Goal: Task Accomplishment & Management: Manage account settings

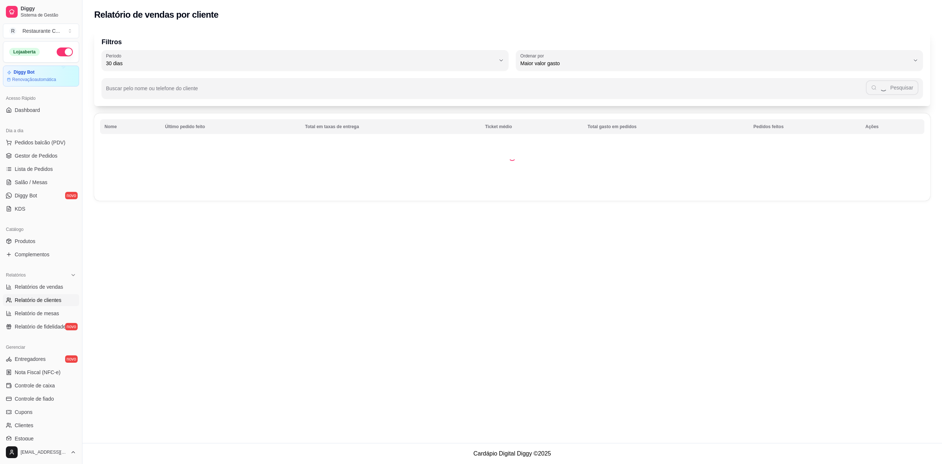
select select "30"
select select "HIGHEST_TOTAL_SPENT_WITH_ORDERS"
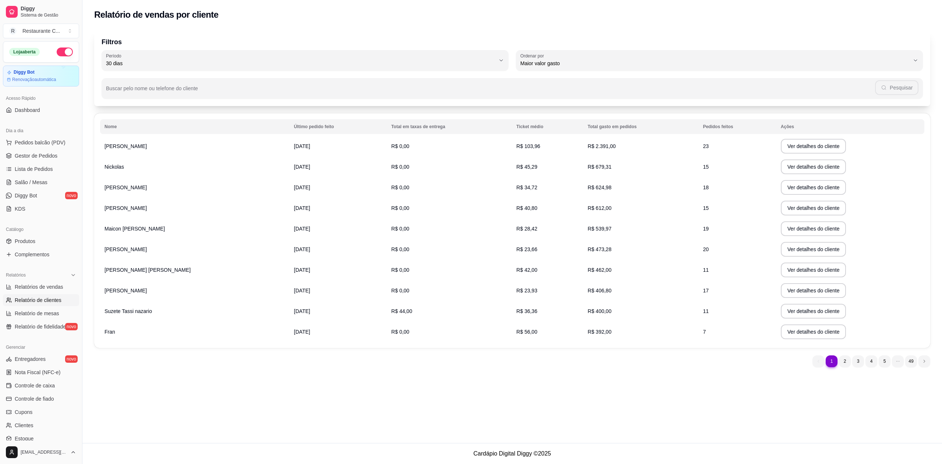
drag, startPoint x: 692, startPoint y: 144, endPoint x: 654, endPoint y: 143, distance: 37.9
click at [666, 143] on tr "[PERSON_NAME] Marcenaria [DATE] R$ 0,00 R$ 103,96 R$ 2.391,00 23 Ver detalhes d…" at bounding box center [512, 146] width 825 height 21
drag, startPoint x: 694, startPoint y: 145, endPoint x: 702, endPoint y: 148, distance: 9.2
click at [699, 146] on td "23" at bounding box center [738, 146] width 78 height 21
click at [703, 148] on td "23" at bounding box center [738, 146] width 78 height 21
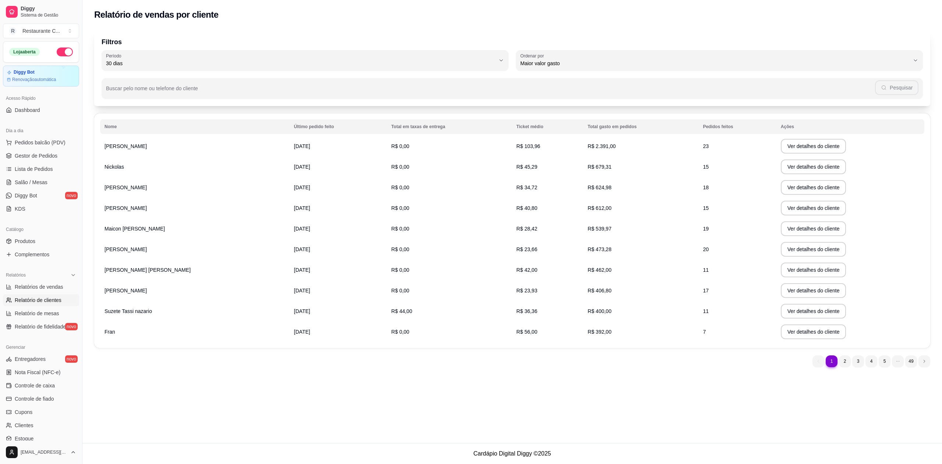
click at [42, 299] on span "Relatório de clientes" at bounding box center [38, 299] width 47 height 7
click at [43, 286] on span "Relatórios de vendas" at bounding box center [39, 286] width 49 height 7
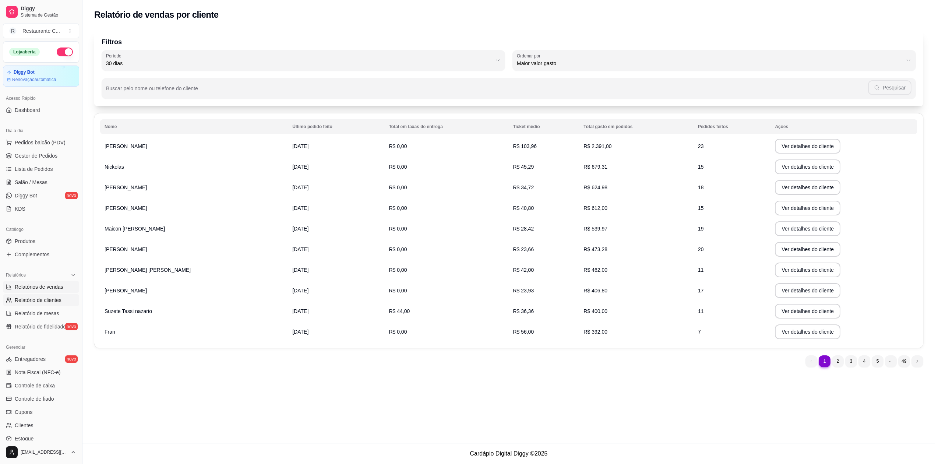
select select "ALL"
select select "0"
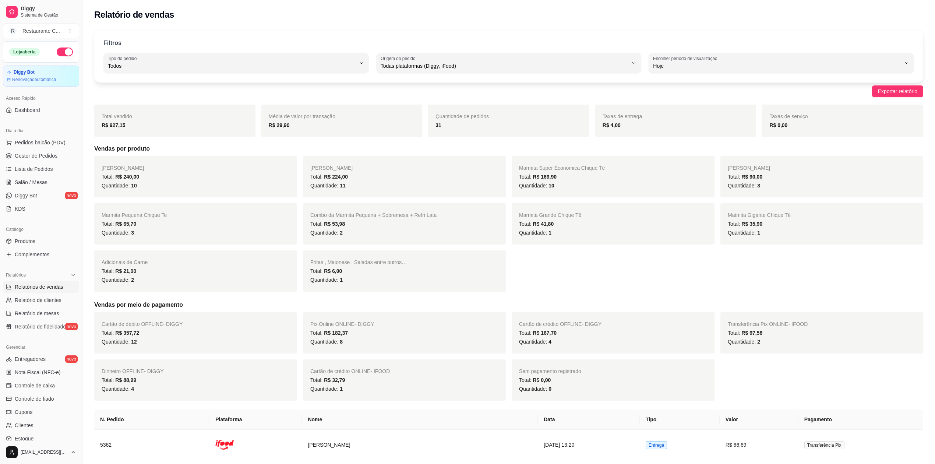
drag, startPoint x: 129, startPoint y: 127, endPoint x: 89, endPoint y: 124, distance: 40.2
click at [94, 125] on div "Total vendido R$ 927,15" at bounding box center [174, 121] width 161 height 32
click at [47, 155] on span "Gestor de Pedidos" at bounding box center [36, 155] width 43 height 7
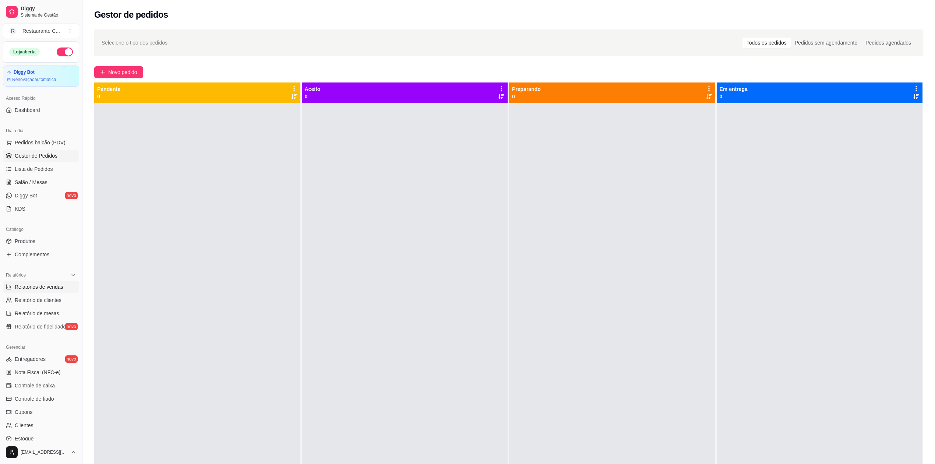
click at [49, 285] on span "Relatórios de vendas" at bounding box center [39, 286] width 49 height 7
select select "ALL"
select select "0"
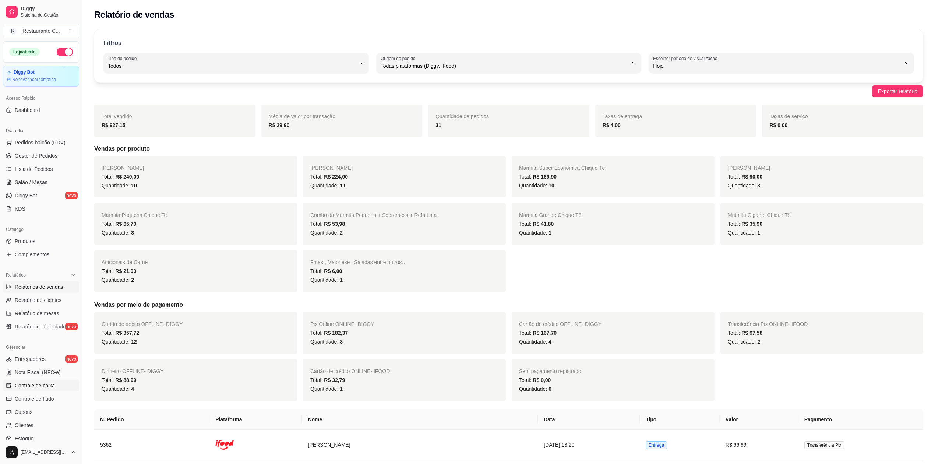
click at [52, 386] on span "Controle de caixa" at bounding box center [35, 385] width 40 height 7
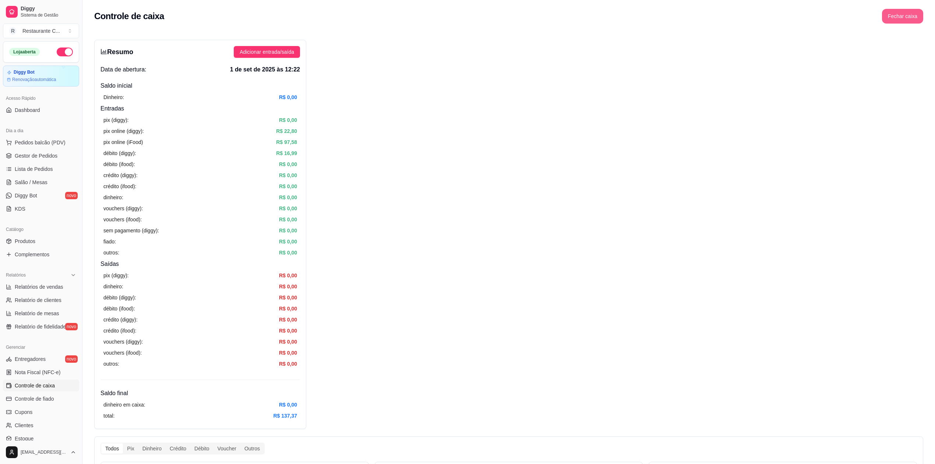
click at [907, 15] on button "Fechar caixa" at bounding box center [902, 16] width 41 height 15
click at [927, 61] on span "Sim" at bounding box center [923, 65] width 9 height 8
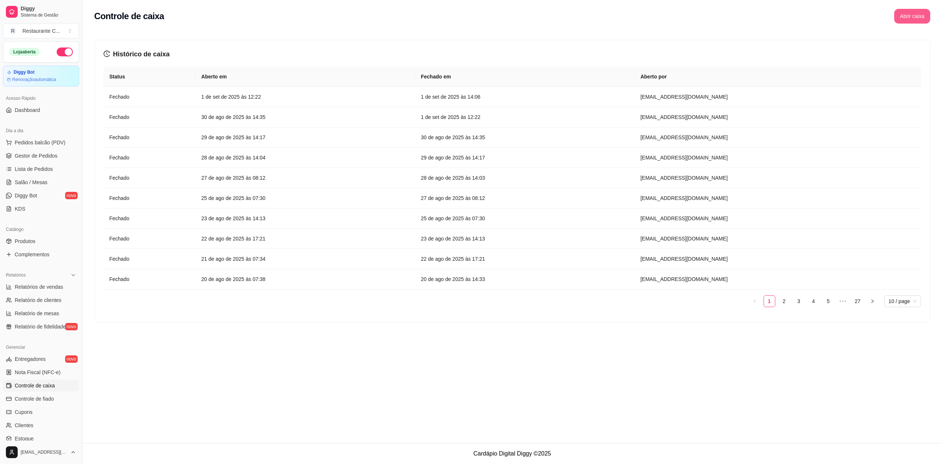
click at [902, 15] on button "Abrir caixa" at bounding box center [913, 16] width 36 height 15
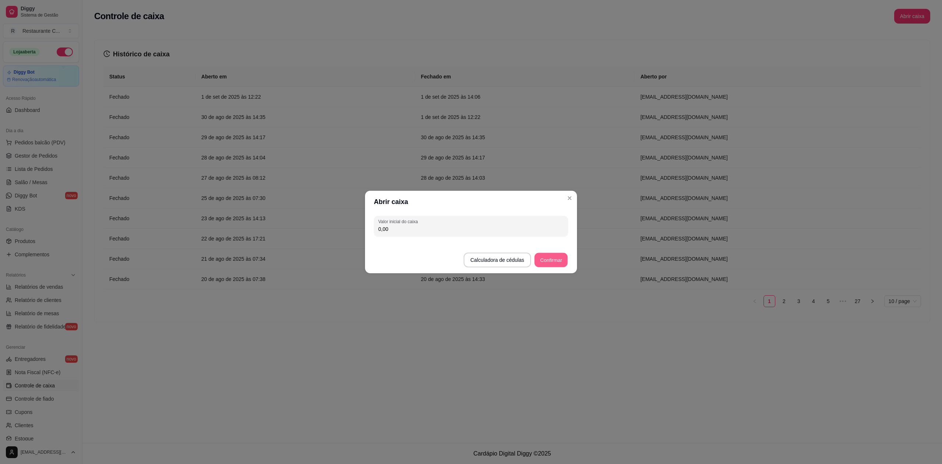
click at [545, 258] on button "Confirmar" at bounding box center [551, 260] width 33 height 14
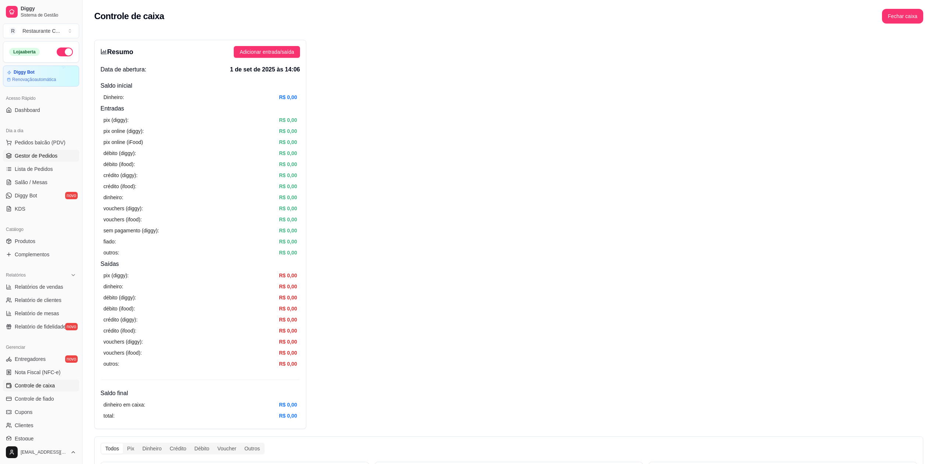
click at [50, 155] on span "Gestor de Pedidos" at bounding box center [36, 155] width 43 height 7
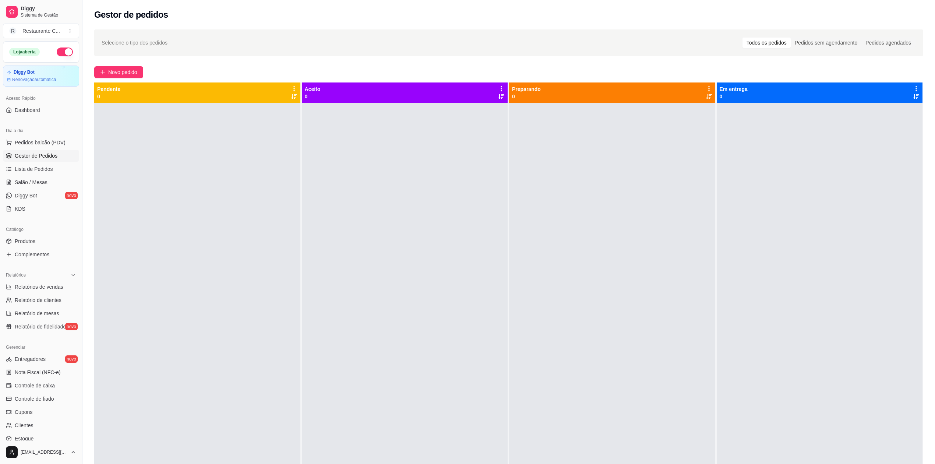
click at [219, 189] on div at bounding box center [197, 335] width 206 height 464
